Goal: Task Accomplishment & Management: Complete application form

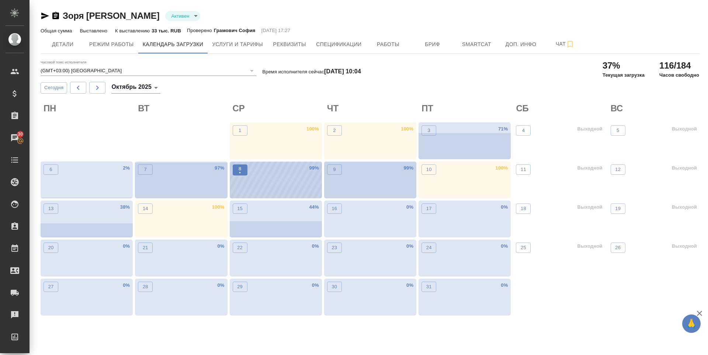
click at [239, 173] on p "•" at bounding box center [240, 172] width 3 height 7
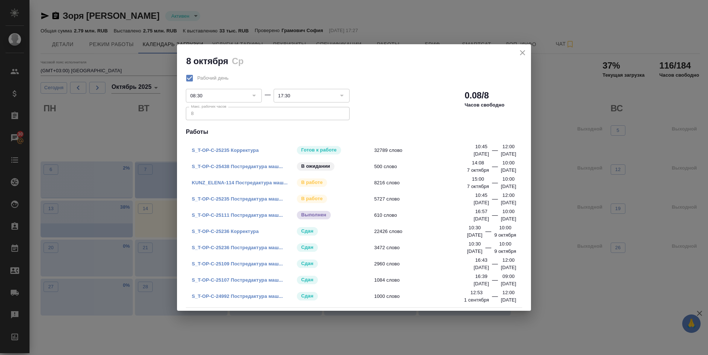
click at [524, 52] on icon "close" at bounding box center [522, 52] width 9 height 9
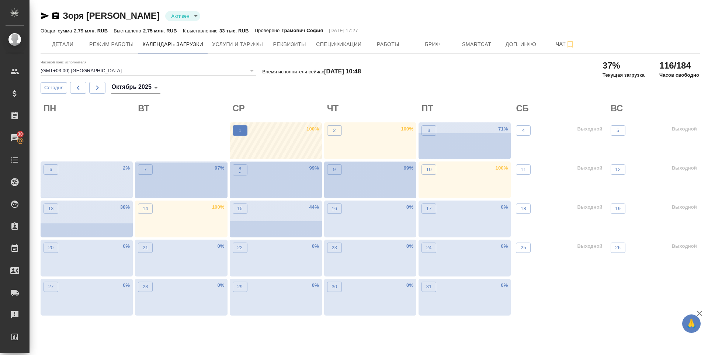
click at [240, 134] on p "1" at bounding box center [240, 130] width 3 height 7
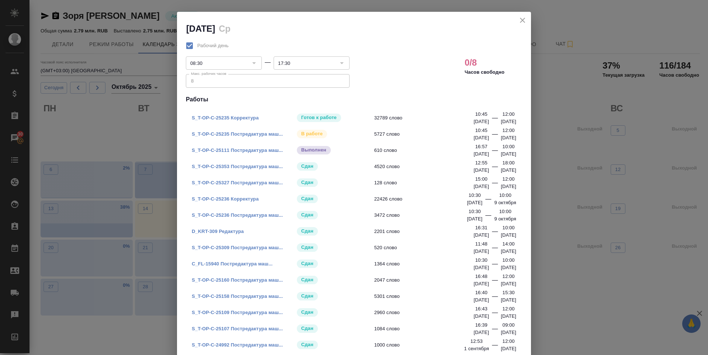
scroll to position [16, 0]
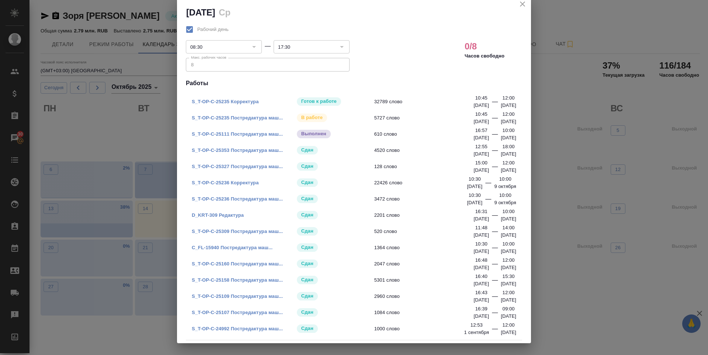
click at [520, 4] on icon "close" at bounding box center [522, 3] width 5 height 5
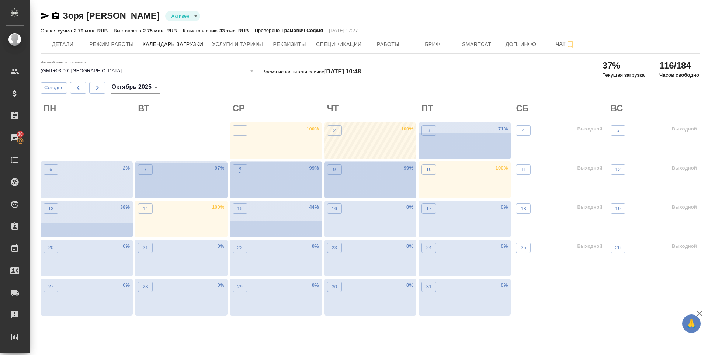
click at [376, 137] on div "2 100 %" at bounding box center [370, 140] width 92 height 37
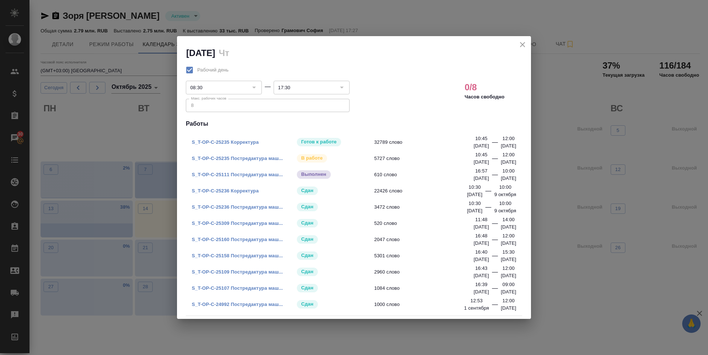
click at [523, 41] on icon "close" at bounding box center [522, 44] width 9 height 9
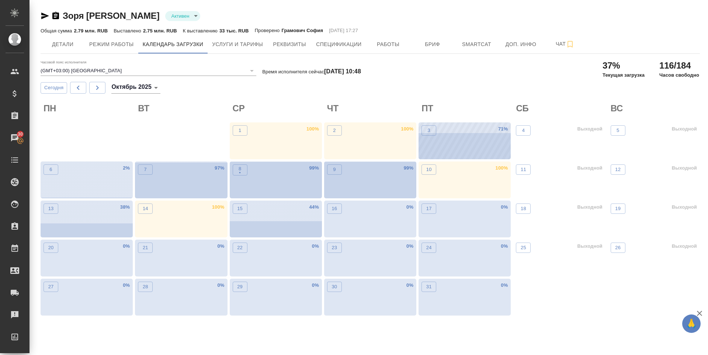
click at [457, 146] on div "3 71 %" at bounding box center [464, 140] width 92 height 37
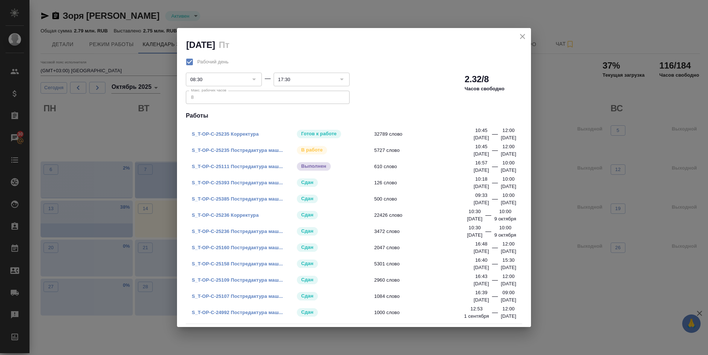
click at [522, 38] on icon "close" at bounding box center [522, 36] width 9 height 9
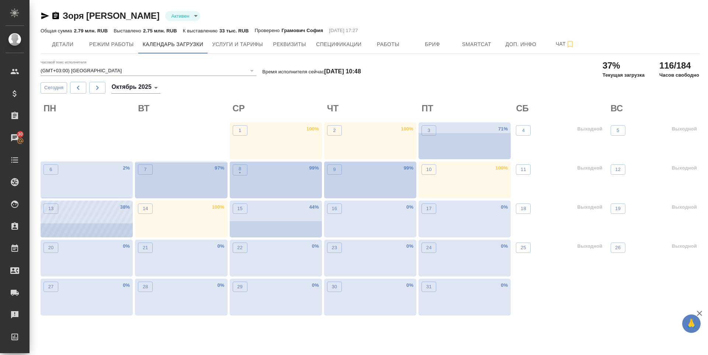
click at [86, 202] on div "13 38 %" at bounding box center [87, 219] width 92 height 37
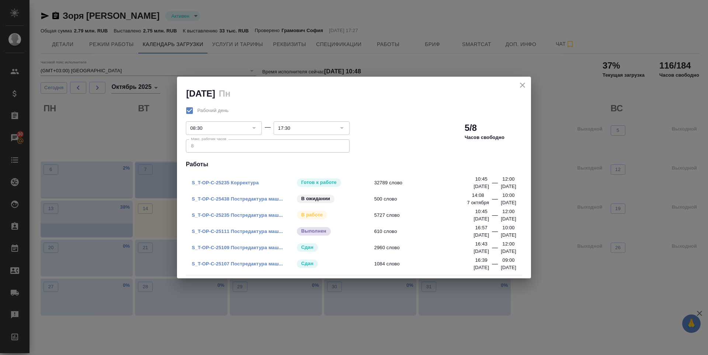
click at [526, 83] on icon "close" at bounding box center [522, 85] width 9 height 9
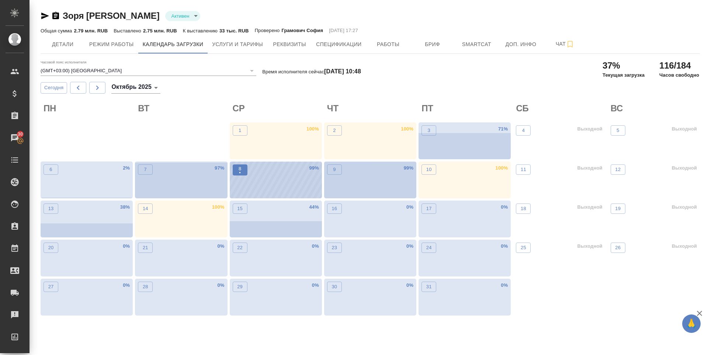
click at [246, 174] on button "8 •" at bounding box center [240, 169] width 15 height 11
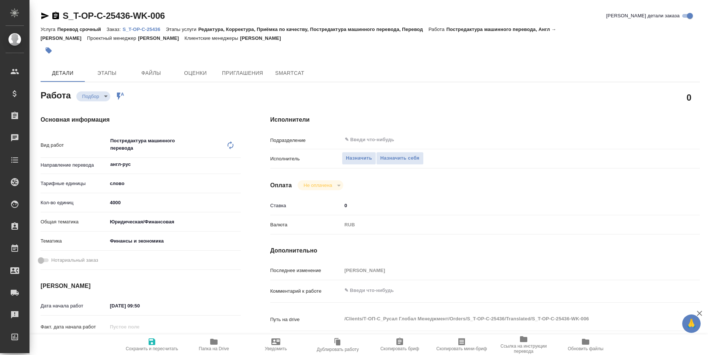
type textarea "x"
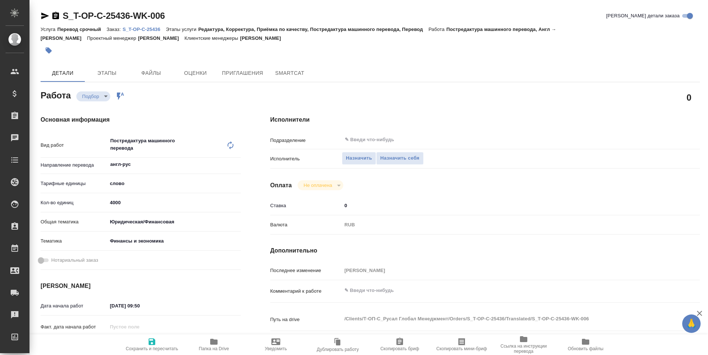
type textarea "x"
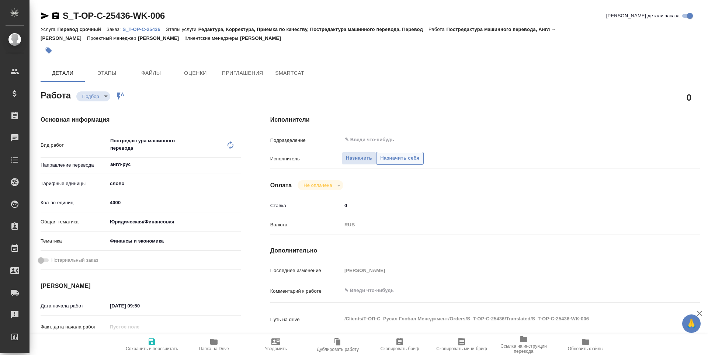
click at [395, 162] on span "Назначить себя" at bounding box center [399, 158] width 39 height 8
type textarea "x"
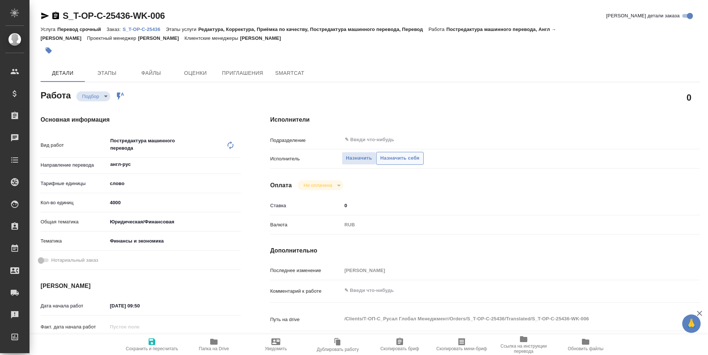
type textarea "x"
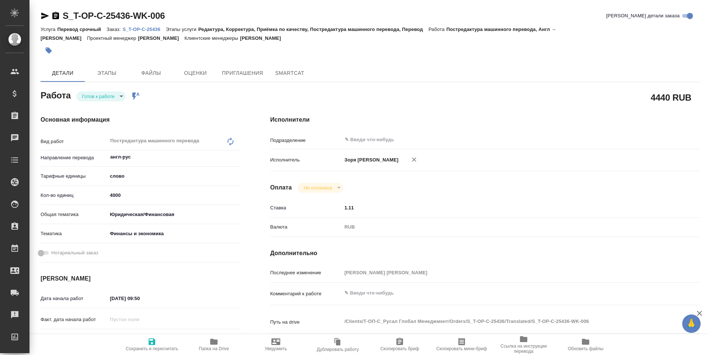
type textarea "x"
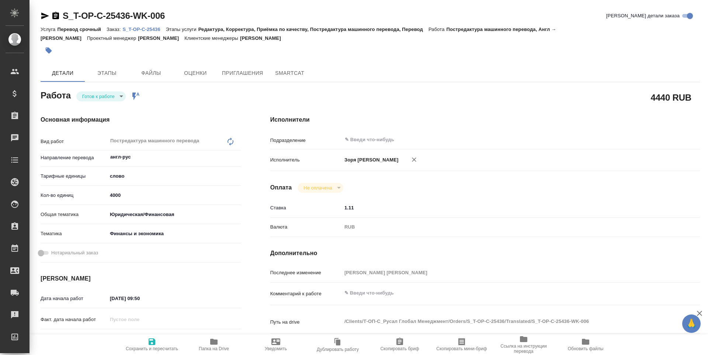
type textarea "x"
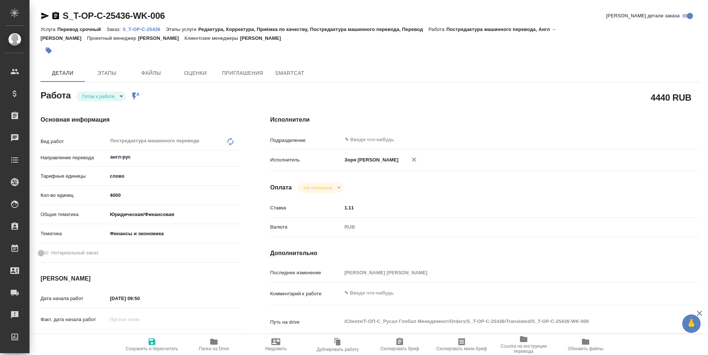
click at [96, 100] on body "🙏 .cls-1 fill:#fff; AWATERA Zoria Tatiana Клиенты Спецификации Заказы Чаты Todo…" at bounding box center [354, 177] width 708 height 355
type textarea "x"
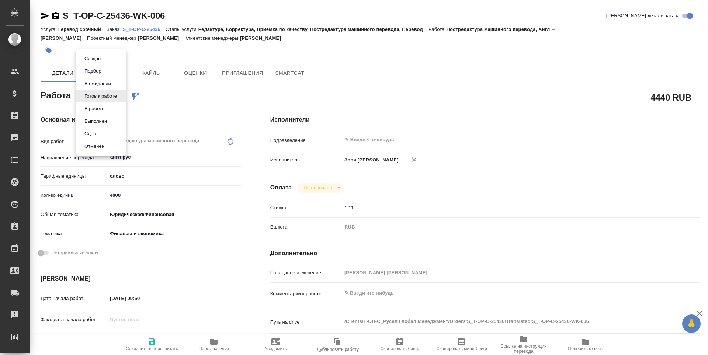
type textarea "x"
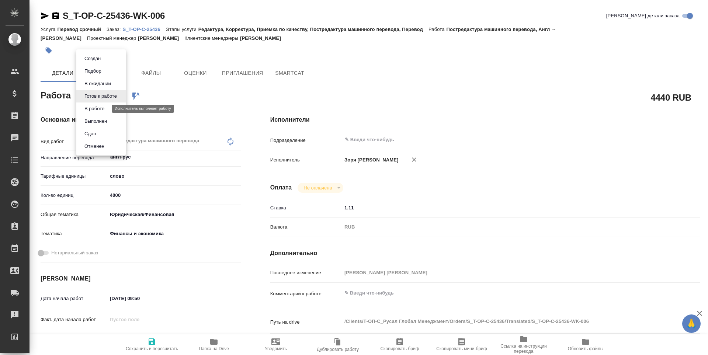
type textarea "x"
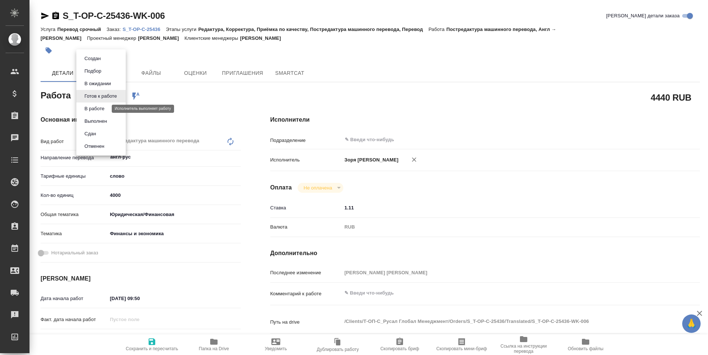
type textarea "x"
click at [95, 106] on button "В работе" at bounding box center [94, 109] width 24 height 8
type textarea "x"
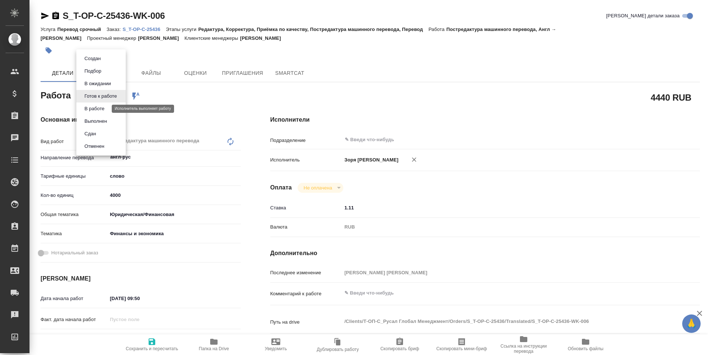
type textarea "x"
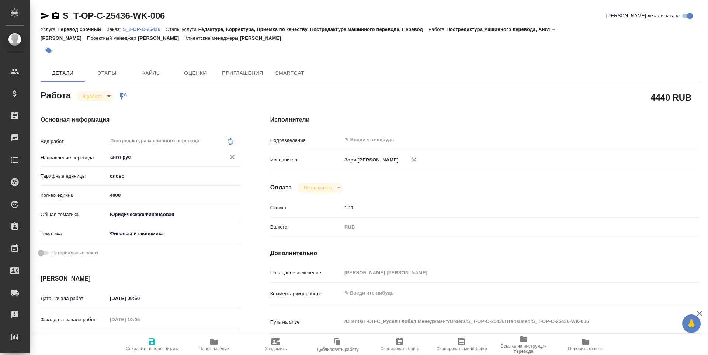
type textarea "x"
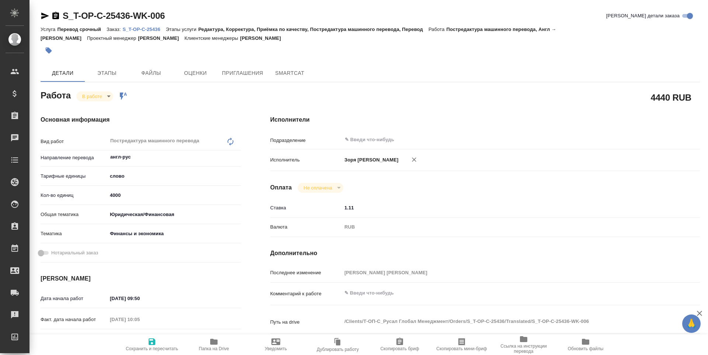
type textarea "x"
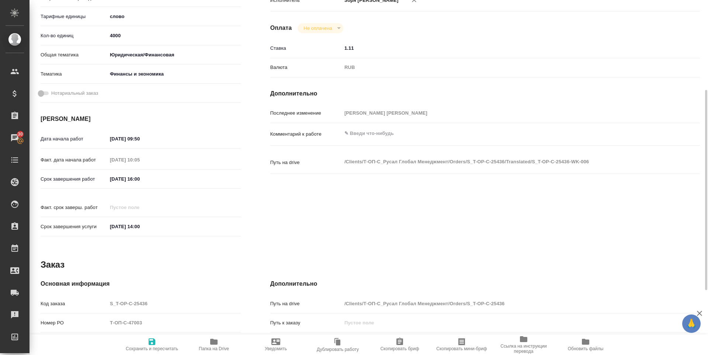
scroll to position [274, 0]
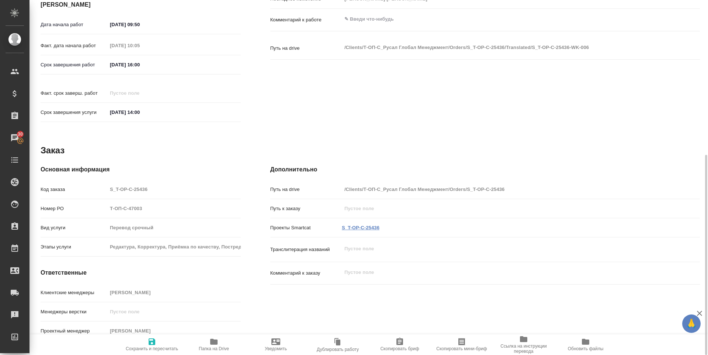
click at [365, 225] on link "S_T-OP-C-25436" at bounding box center [361, 228] width 38 height 6
click at [210, 345] on icon "button" at bounding box center [213, 341] width 9 height 9
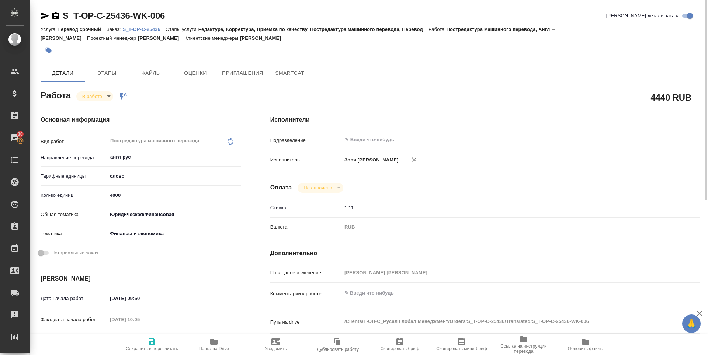
type textarea "x"
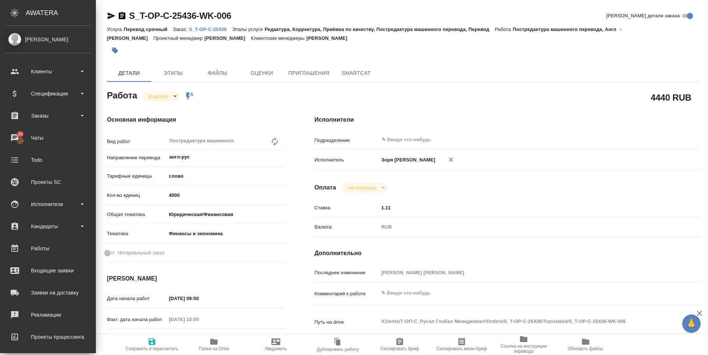
type textarea "x"
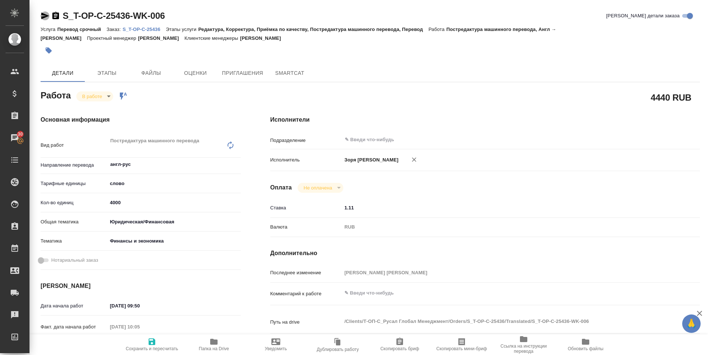
click at [48, 13] on icon "button" at bounding box center [45, 15] width 9 height 9
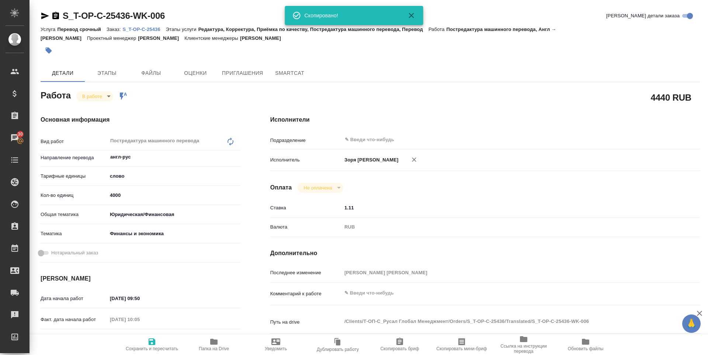
type textarea "x"
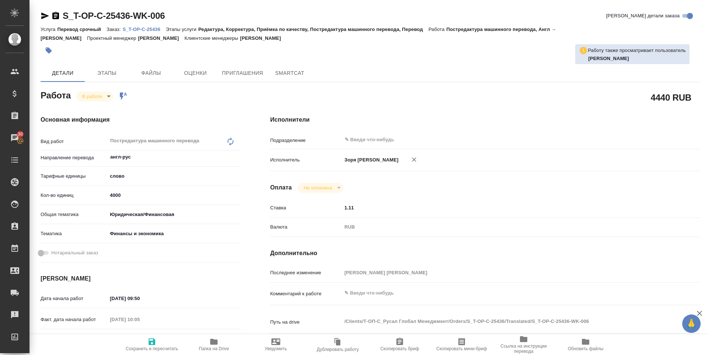
click at [149, 343] on icon "button" at bounding box center [152, 341] width 7 height 7
type textarea "x"
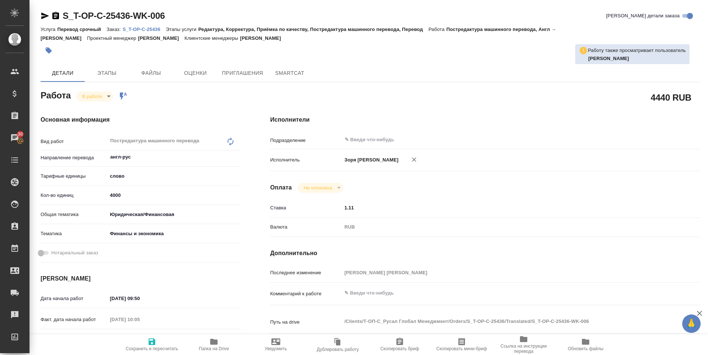
type textarea "x"
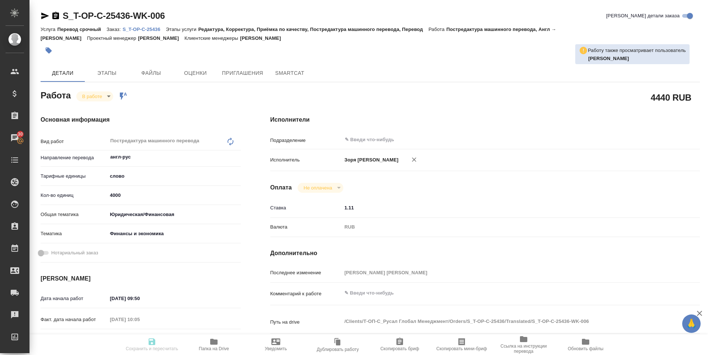
type textarea "x"
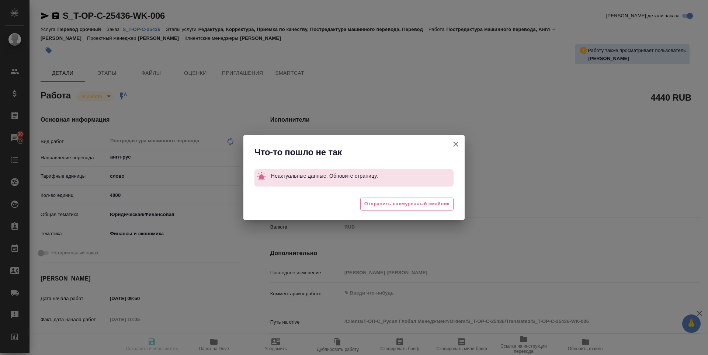
type textarea "x"
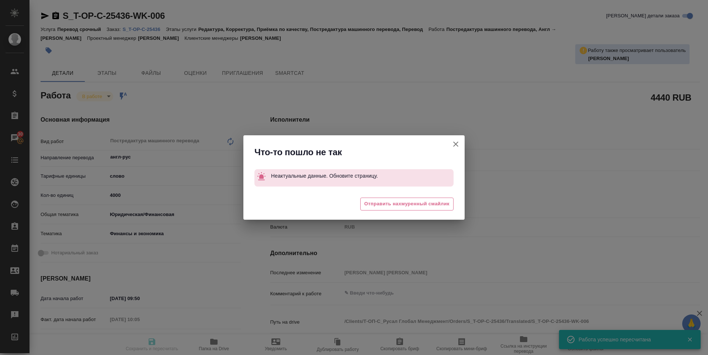
type input "inProgress"
type textarea "Постредактура машинного перевода"
type textarea "x"
type input "англ-рус"
type input "5a8b1489cc6b4906c91bfd90"
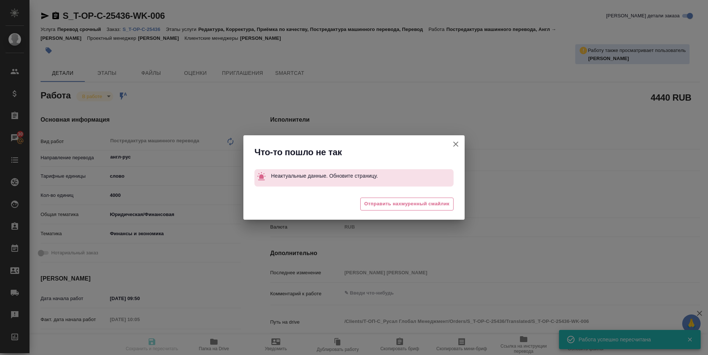
type input "0"
type input "yr-fn"
type input "5a8b8b956a9677013d343d3b"
type input "07.10.2025 09:50"
type input "08.10.2025 10:05"
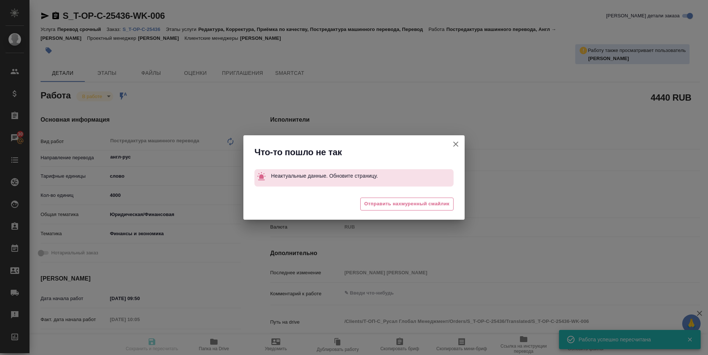
type input "07.10.2025 16:00"
type input "08.10.2025 14:00"
type input "notPayed"
type input "1.11"
type input "RUB"
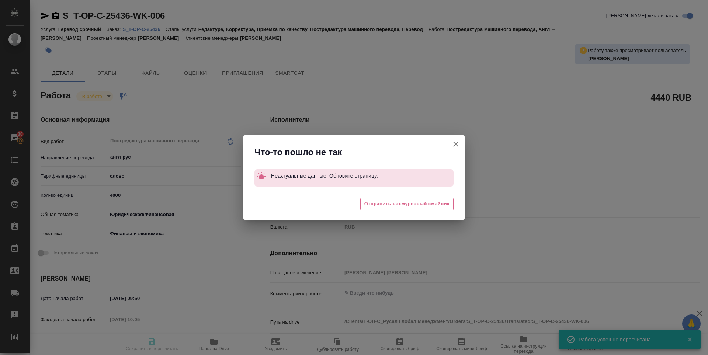
type input "Зоря Татьяна"
type textarea "x"
type textarea "/Clients/Т-ОП-С_Русал Глобал Менеджмент/Orders/S_T-OP-C-25436/Translated/S_T-OP…"
type textarea "x"
type input "S_T-OP-C-25436"
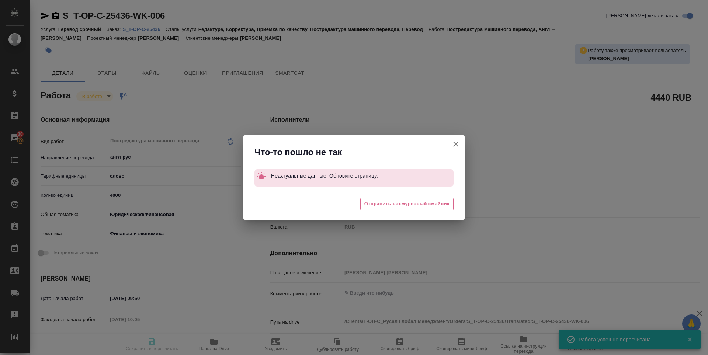
type input "Т-ОП-С-47003"
type input "Перевод срочный"
type input "Редактура, Корректура, Приёмка по качеству, Постредактура машинного перевода, П…"
type input "Горленко Юлия"
type input "Авдеенко Кирилл"
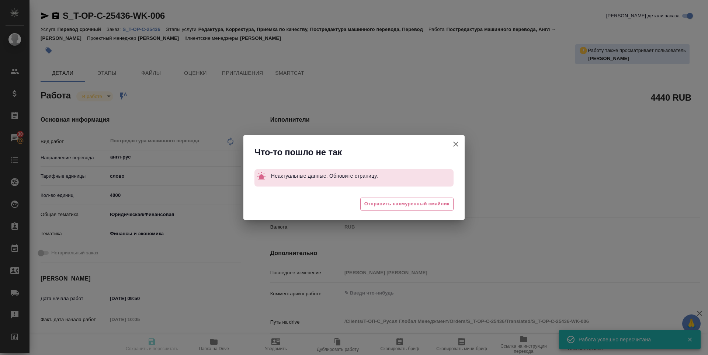
type input "/Clients/Т-ОП-С_Русал Глобал Менеджмент/Orders/S_T-OP-C-25436"
type textarea "x"
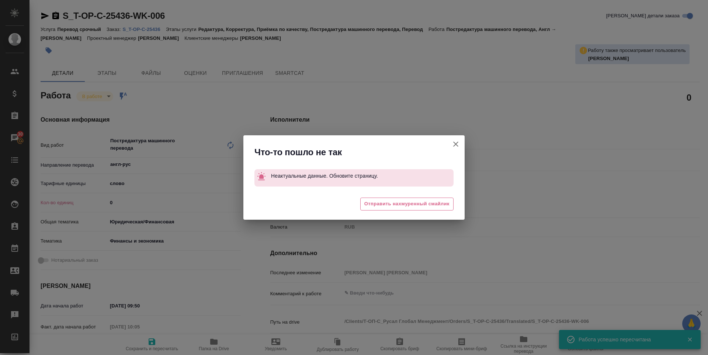
type textarea "x"
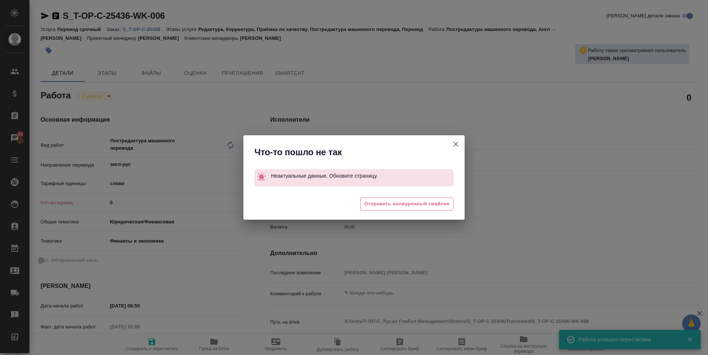
type textarea "x"
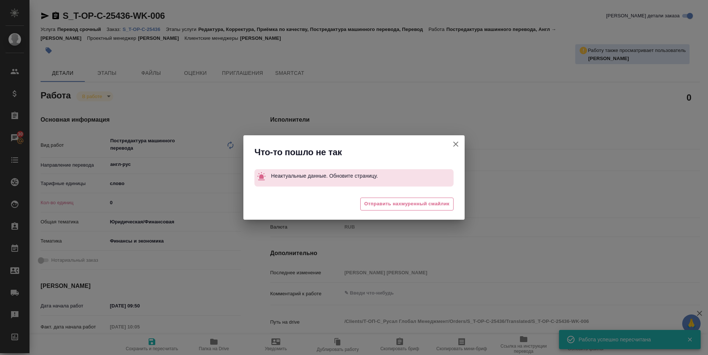
type textarea "x"
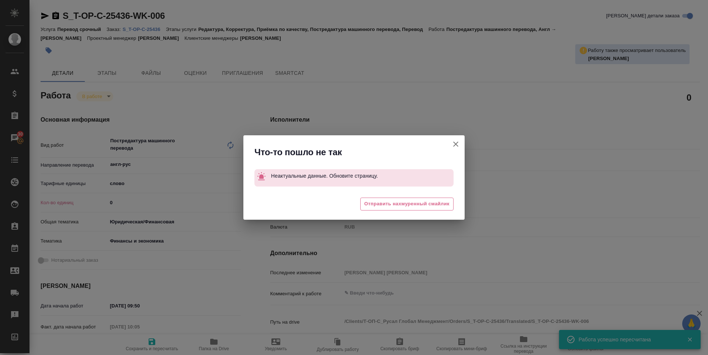
click at [456, 145] on icon "button" at bounding box center [455, 144] width 5 height 5
type textarea "x"
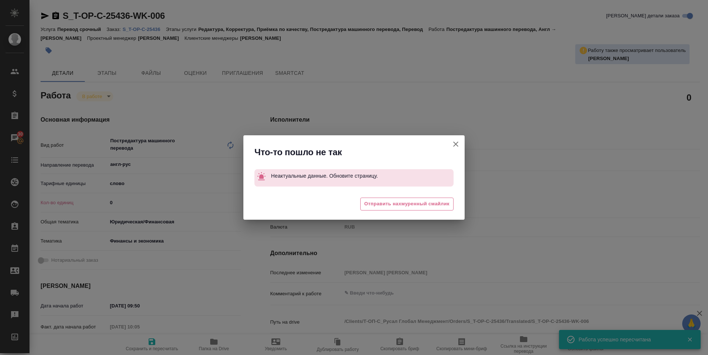
type textarea "x"
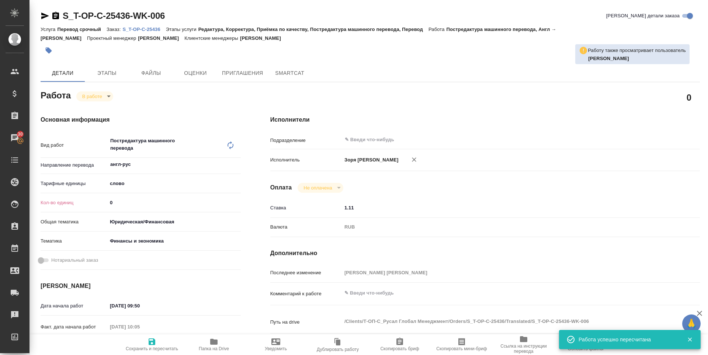
click at [100, 93] on body "🙏 .cls-1 fill:#fff; AWATERA Zoria Tatiana Клиенты Спецификации Заказы 30 Чаты T…" at bounding box center [354, 177] width 708 height 355
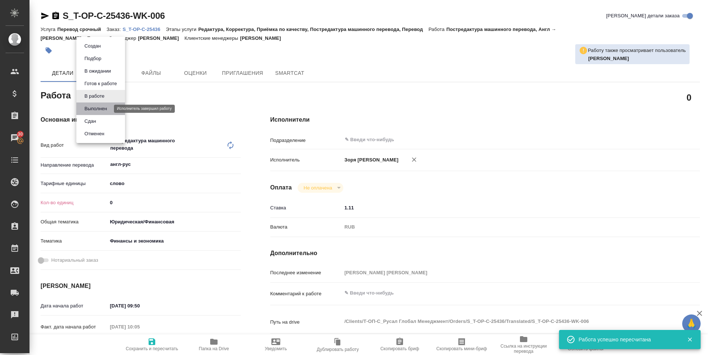
click at [100, 110] on button "Выполнен" at bounding box center [95, 109] width 27 height 8
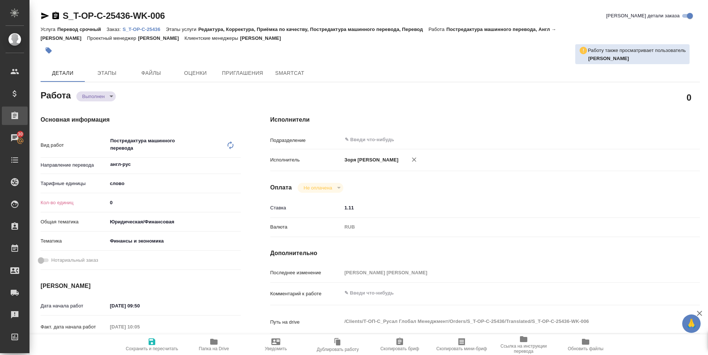
type textarea "x"
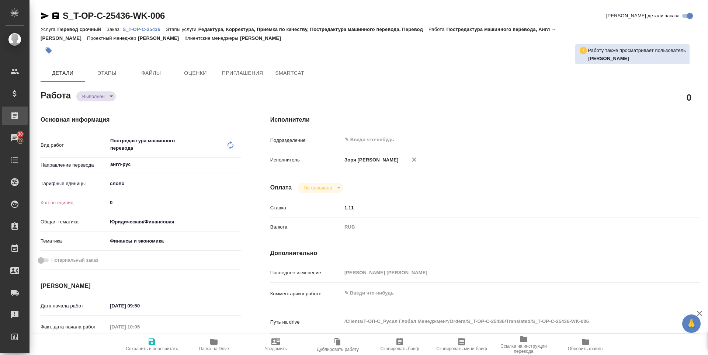
type textarea "x"
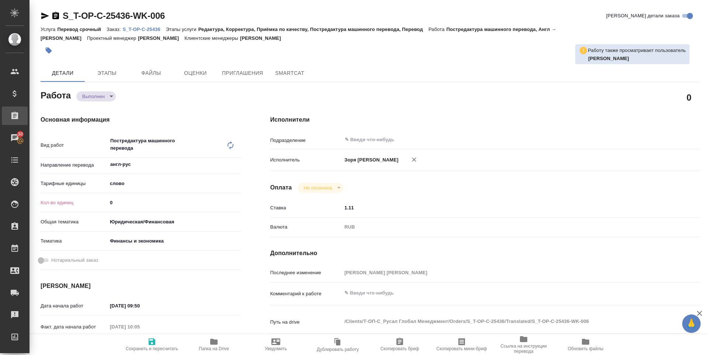
type textarea "x"
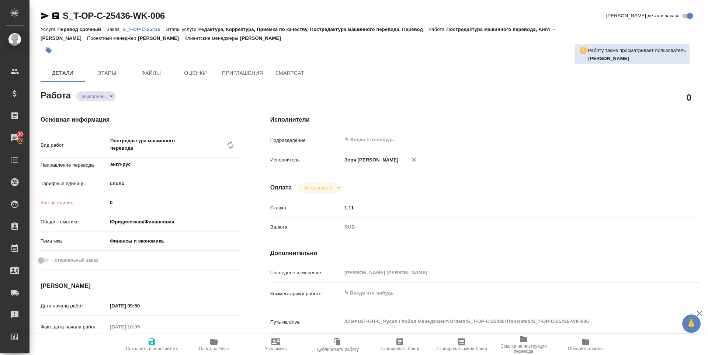
type textarea "x"
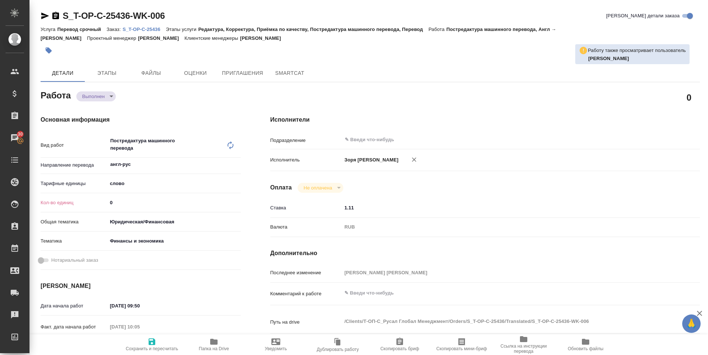
type textarea "x"
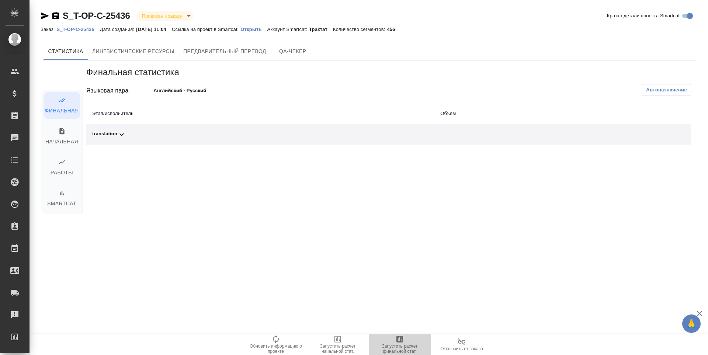
click at [398, 346] on span "Запустить расчет финальной стат." at bounding box center [399, 349] width 53 height 10
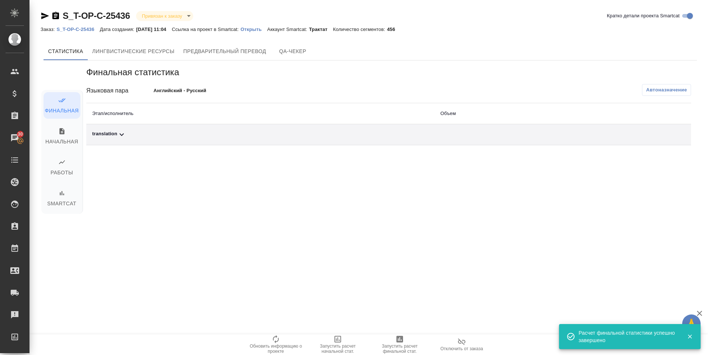
click at [110, 135] on div "translation" at bounding box center [260, 134] width 336 height 9
click at [660, 159] on icon "button" at bounding box center [658, 160] width 9 height 9
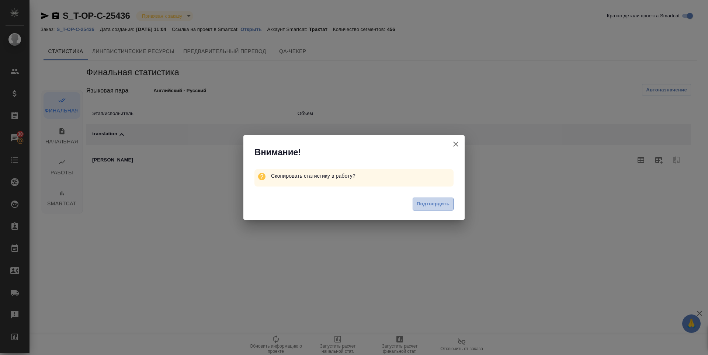
click at [441, 204] on span "Подтвердить" at bounding box center [433, 204] width 33 height 8
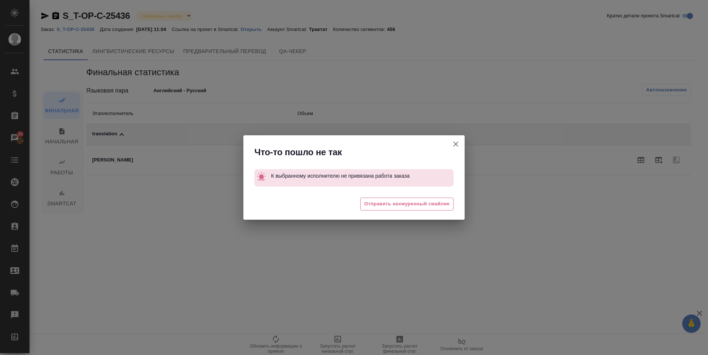
click at [441, 204] on span "Отправить нахмуренный смайлик" at bounding box center [406, 204] width 85 height 8
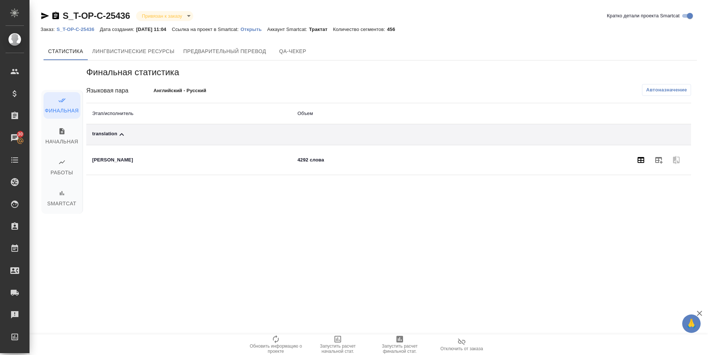
click at [642, 159] on icon "button" at bounding box center [640, 160] width 9 height 9
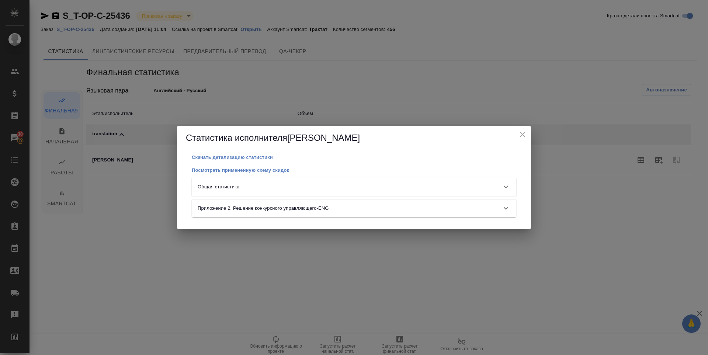
click at [400, 192] on div "Общая статистика" at bounding box center [354, 187] width 324 height 18
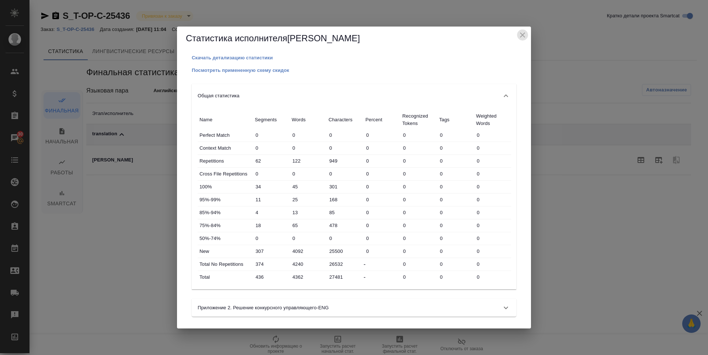
click at [524, 35] on icon "close" at bounding box center [522, 35] width 9 height 9
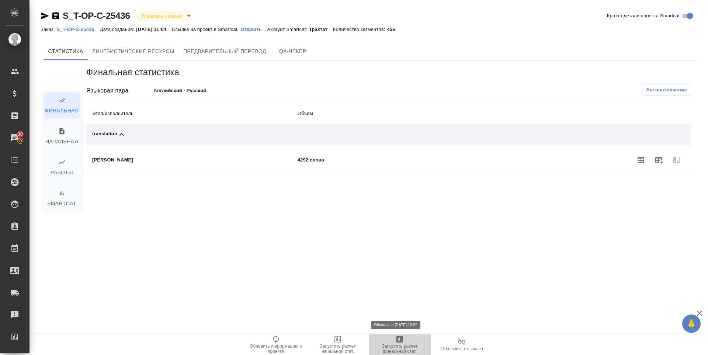
click at [403, 347] on span "Запустить расчет финальной стат." at bounding box center [399, 349] width 53 height 10
click at [100, 135] on div "translation" at bounding box center [260, 134] width 336 height 9
click at [657, 156] on icon "button" at bounding box center [658, 160] width 9 height 9
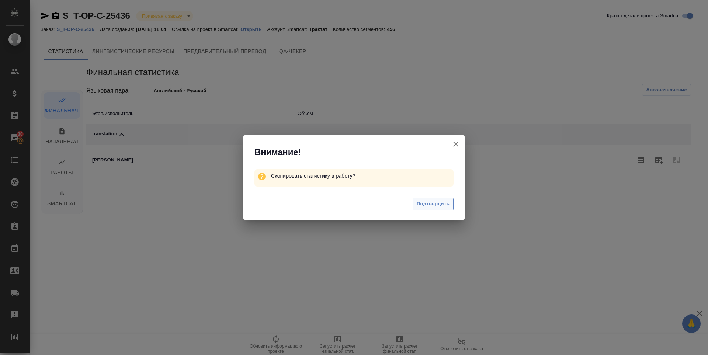
click at [441, 210] on button "Подтвердить" at bounding box center [433, 204] width 41 height 13
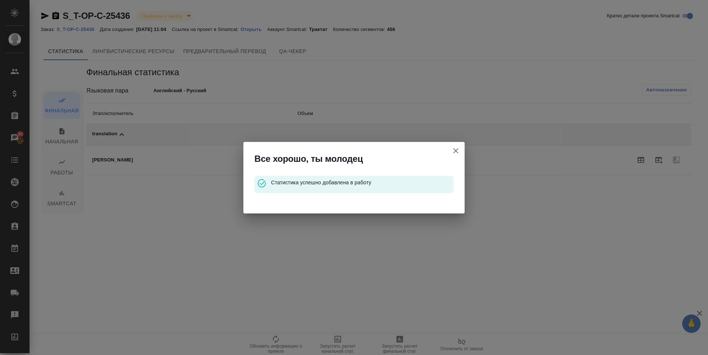
click at [458, 153] on icon "button" at bounding box center [455, 150] width 5 height 5
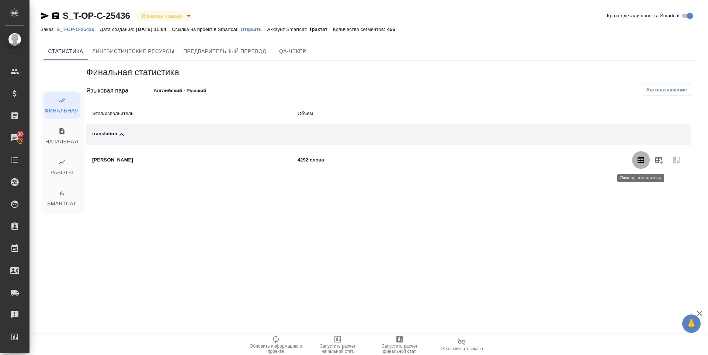
click at [646, 160] on button "button" at bounding box center [641, 160] width 18 height 18
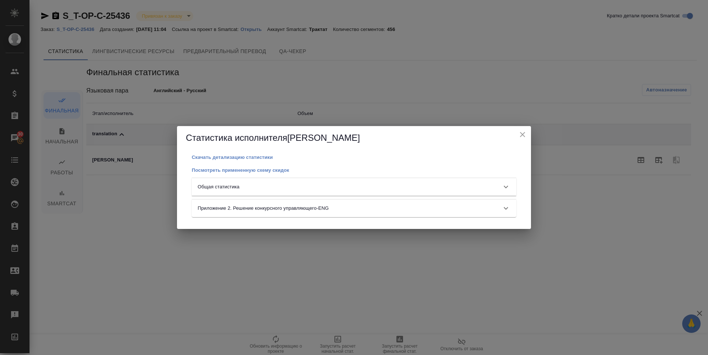
click at [273, 185] on div "Общая статистика" at bounding box center [347, 186] width 299 height 7
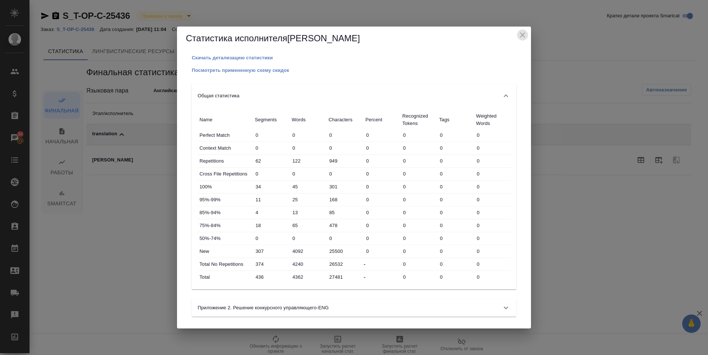
click at [523, 35] on icon "close" at bounding box center [522, 34] width 5 height 5
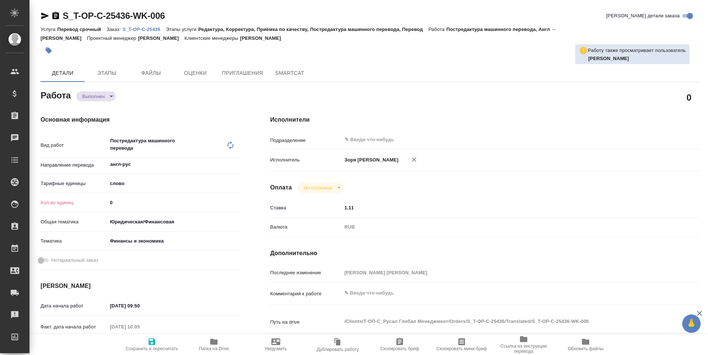
type textarea "x"
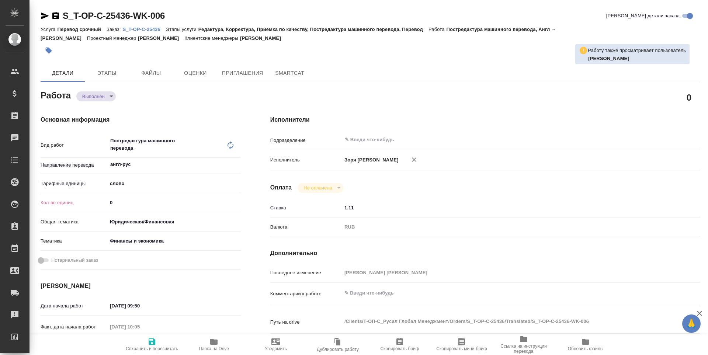
type textarea "x"
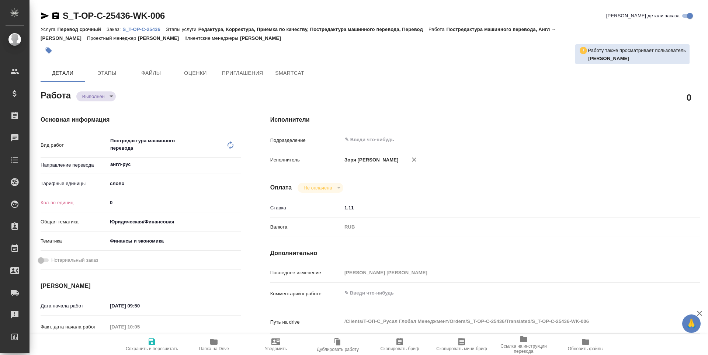
type textarea "x"
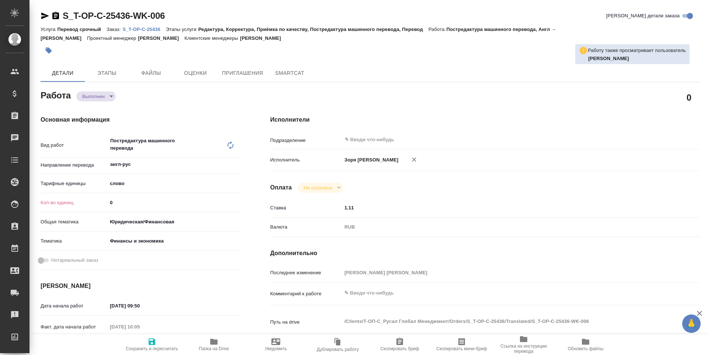
type textarea "x"
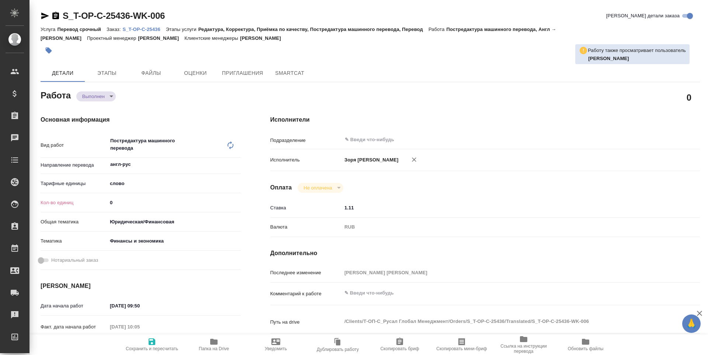
type textarea "x"
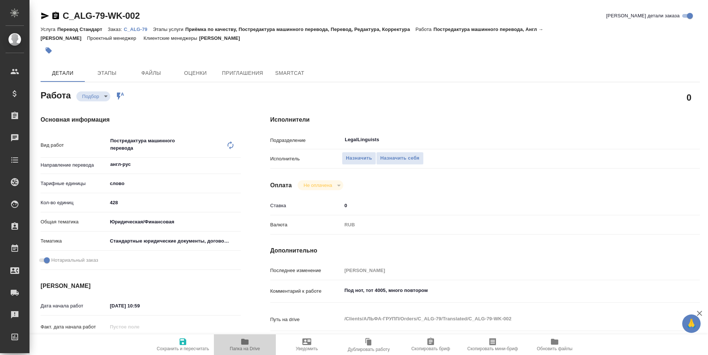
click at [240, 341] on icon "button" at bounding box center [244, 341] width 9 height 9
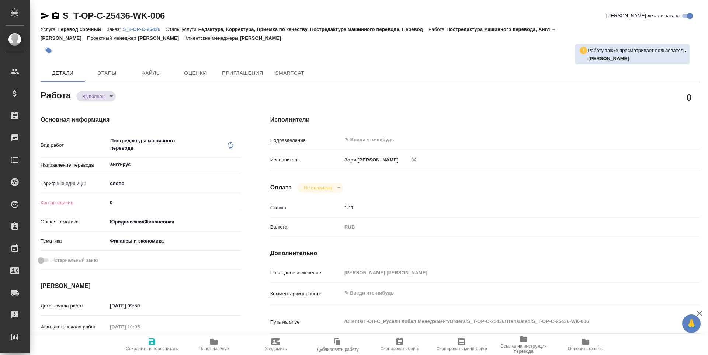
type textarea "x"
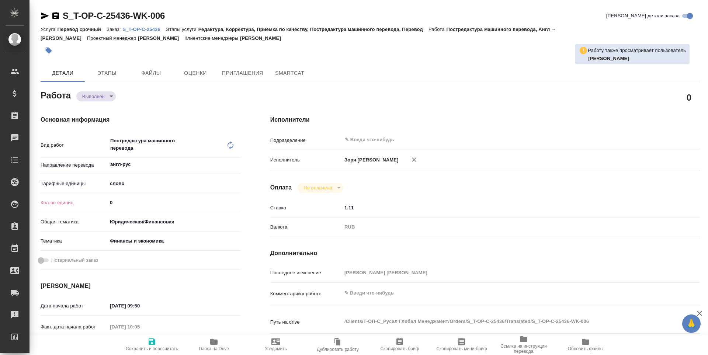
type textarea "x"
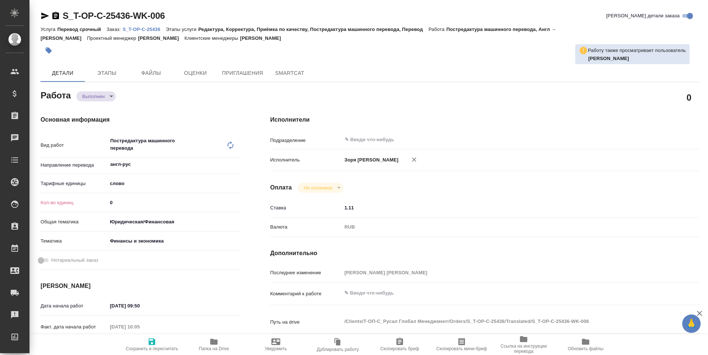
type textarea "x"
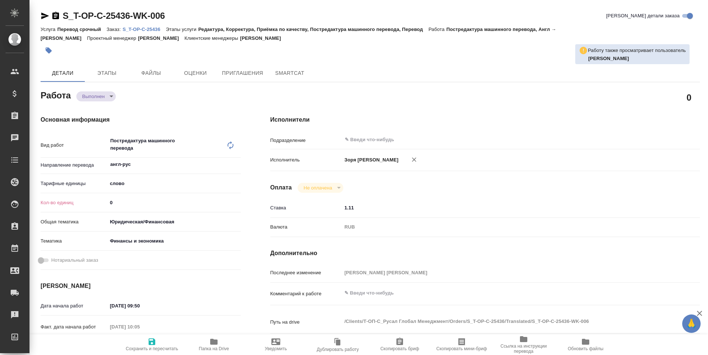
type textarea "x"
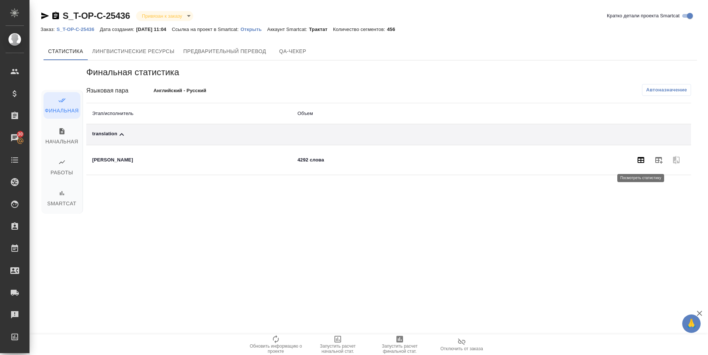
click at [641, 159] on icon "button" at bounding box center [640, 160] width 7 height 6
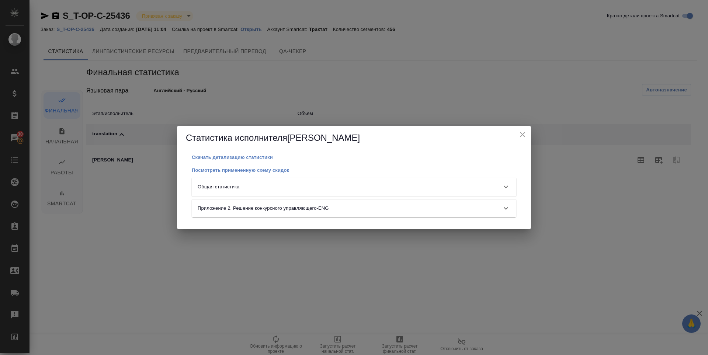
click at [404, 189] on div "Общая статистика" at bounding box center [347, 186] width 299 height 7
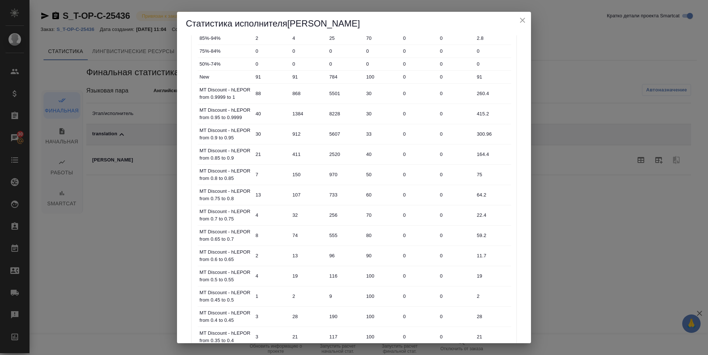
scroll to position [295, 0]
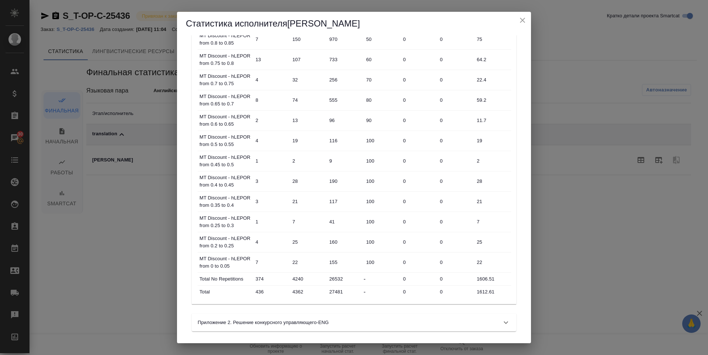
click at [525, 22] on icon "close" at bounding box center [522, 20] width 9 height 9
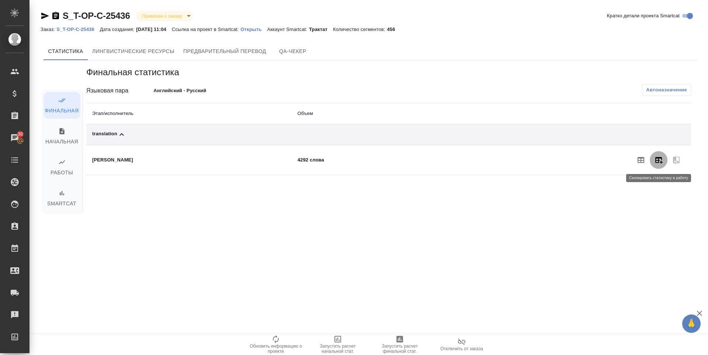
click at [659, 156] on icon "button" at bounding box center [658, 160] width 9 height 9
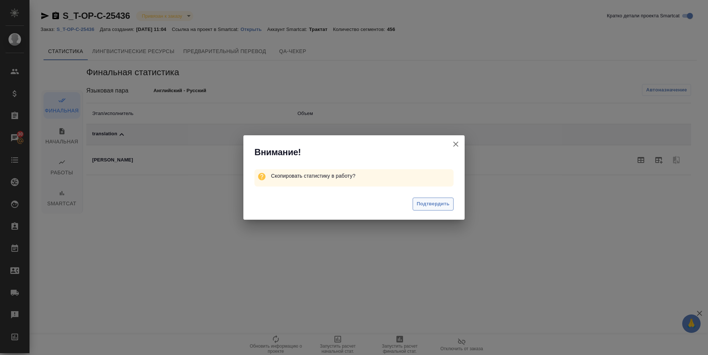
click at [441, 203] on span "Подтвердить" at bounding box center [433, 204] width 33 height 8
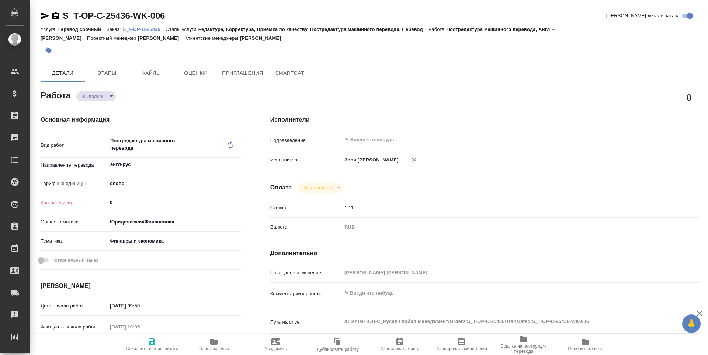
type textarea "x"
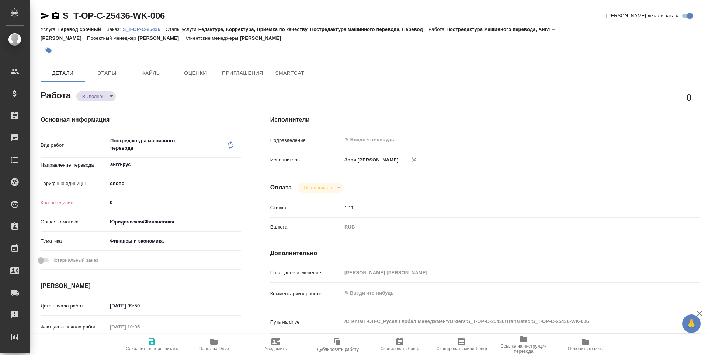
type textarea "x"
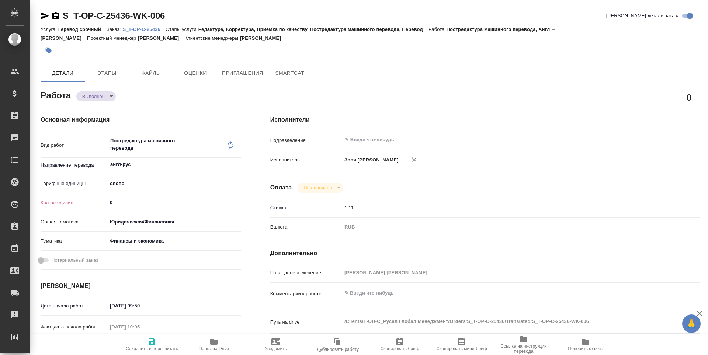
type textarea "x"
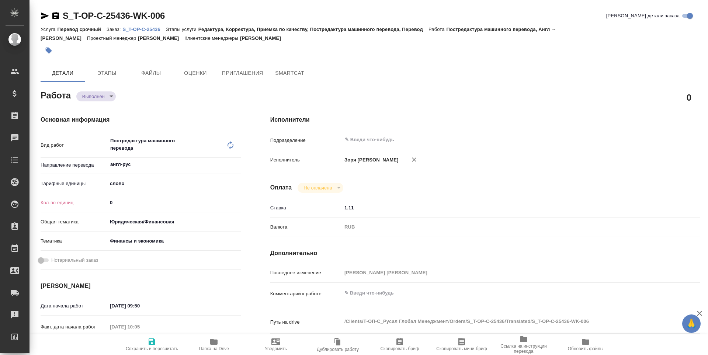
type textarea "x"
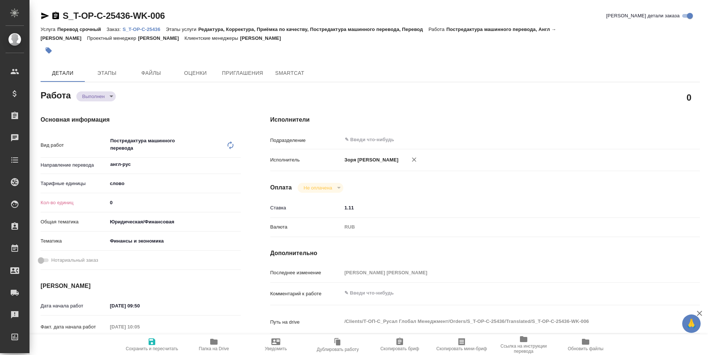
type textarea "x"
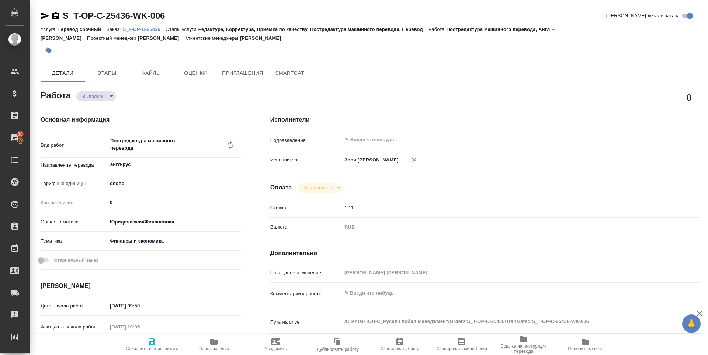
click at [162, 344] on span "Сохранить и пересчитать" at bounding box center [151, 344] width 53 height 14
type textarea "x"
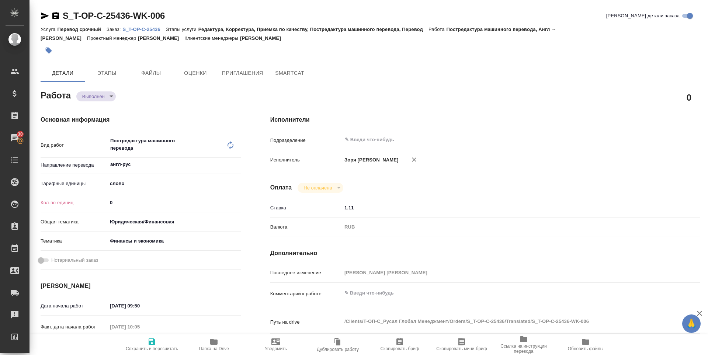
type textarea "x"
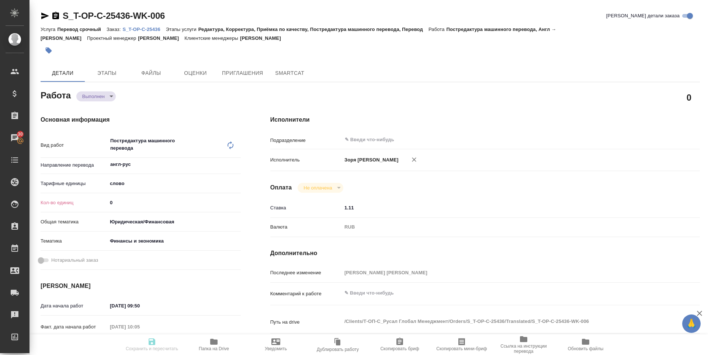
type textarea "x"
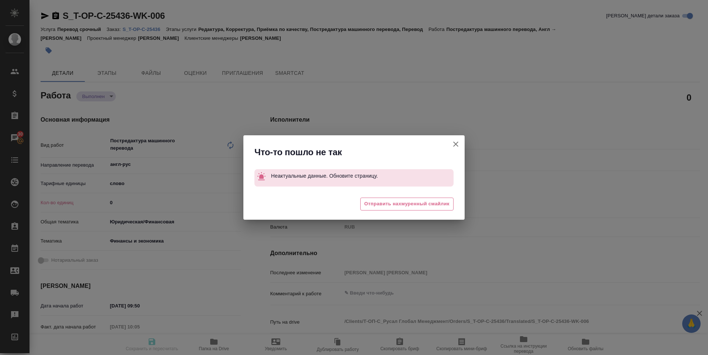
type textarea "x"
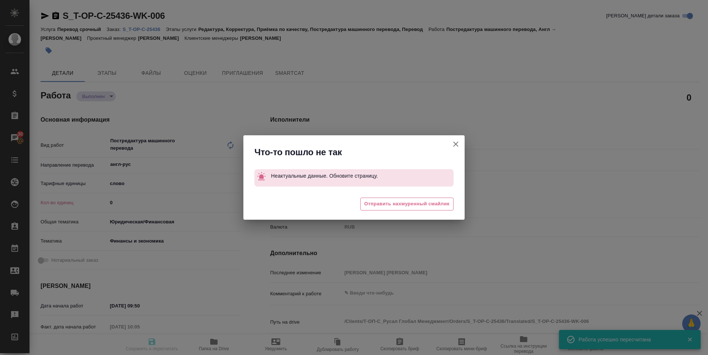
type input "completed"
type textarea "Постредактура машинного перевода"
type textarea "x"
type input "англ-рус"
type input "5a8b1489cc6b4906c91bfd90"
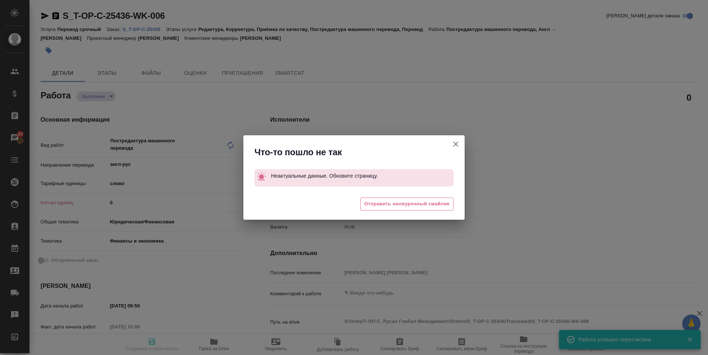
type input "1612.61"
type input "yr-fn"
type input "5a8b8b956a9677013d343d3b"
type input "[DATE] 09:50"
type input "[DATE] 10:05"
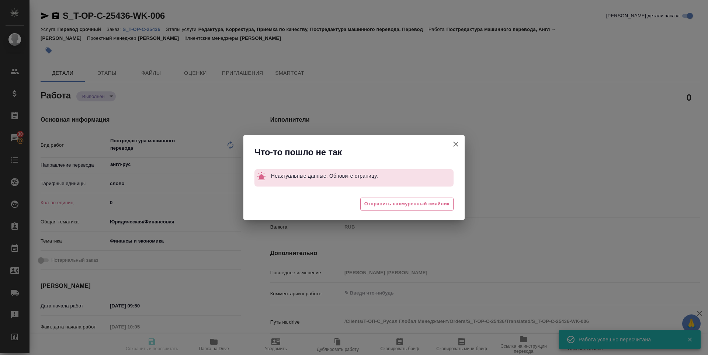
type input "[DATE] 16:00"
type input "[DATE] 10:36"
type input "[DATE] 14:00"
type input "notPayed"
type input "1.11"
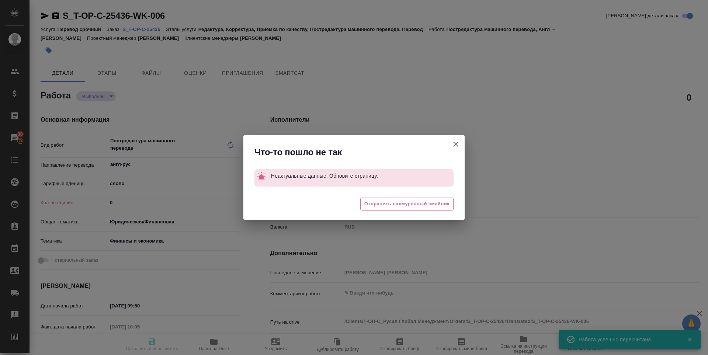
type input "RUB"
type input "[PERSON_NAME] [PERSON_NAME]"
type textarea "x"
type textarea "/Clients/Т-ОП-С_Русал Глобал Менеджмент/Orders/S_T-OP-C-25436/Translated/S_T-OP…"
type textarea "x"
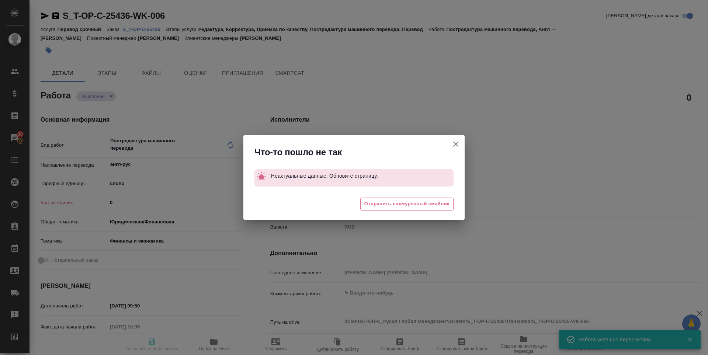
type input "S_T-OP-C-25436"
type input "Т-ОП-С-47003"
type input "Перевод срочный"
type input "Редактура, Корректура, Приёмка по качеству, Постредактура машинного перевода, П…"
type input "[PERSON_NAME]"
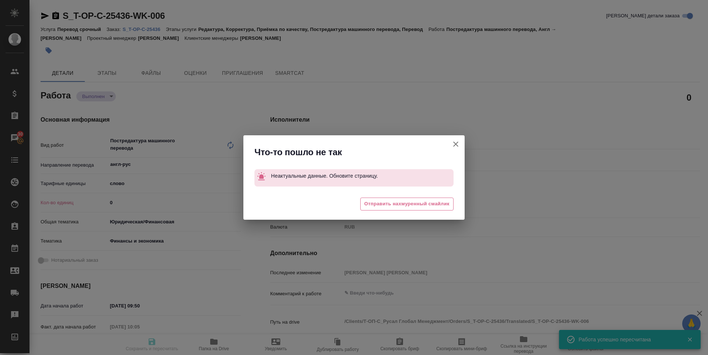
type input "/Clients/Т-ОП-С_Русал Глобал Менеджмент/Orders/S_T-OP-C-25436"
type textarea "x"
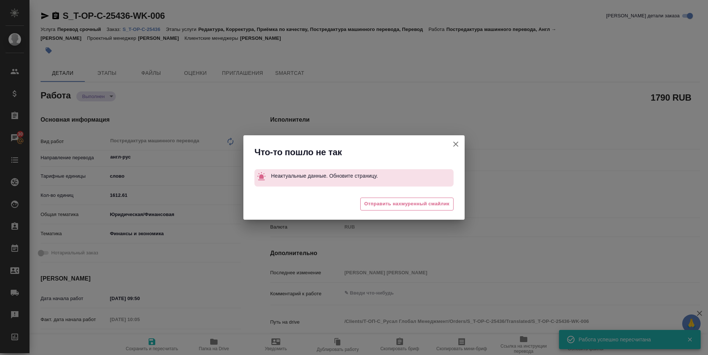
type textarea "x"
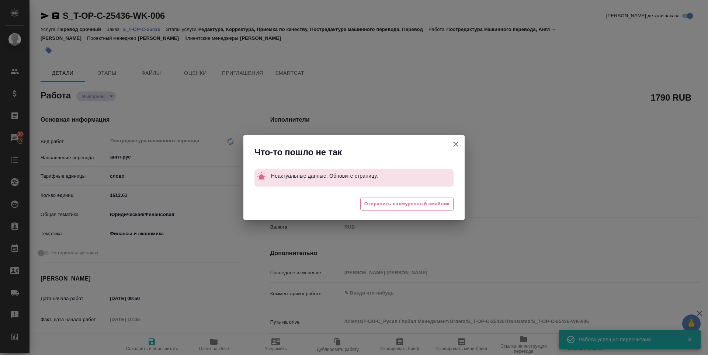
type textarea "x"
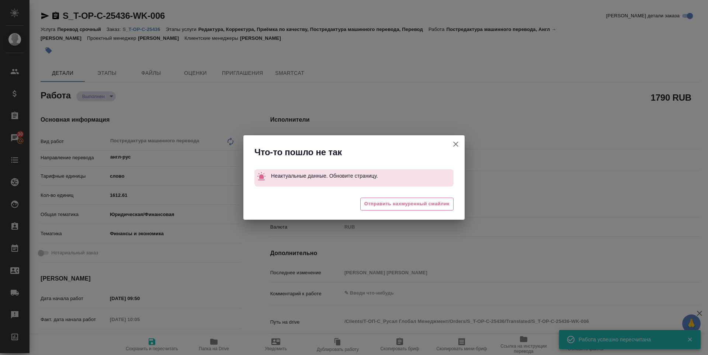
type textarea "x"
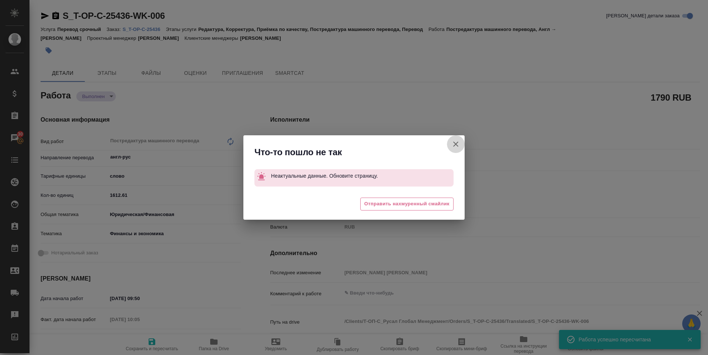
click at [459, 143] on icon "button" at bounding box center [455, 144] width 9 height 9
type textarea "x"
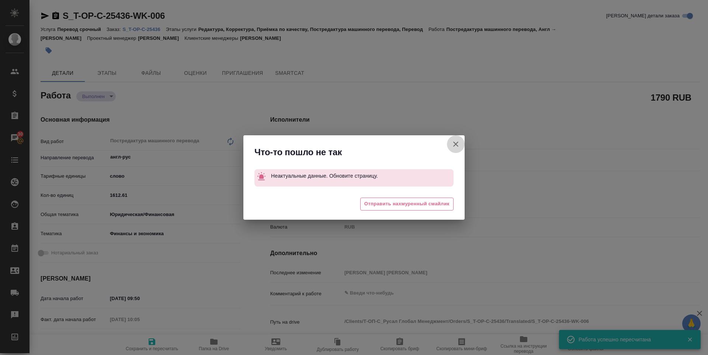
type textarea "x"
